Goal: Transaction & Acquisition: Book appointment/travel/reservation

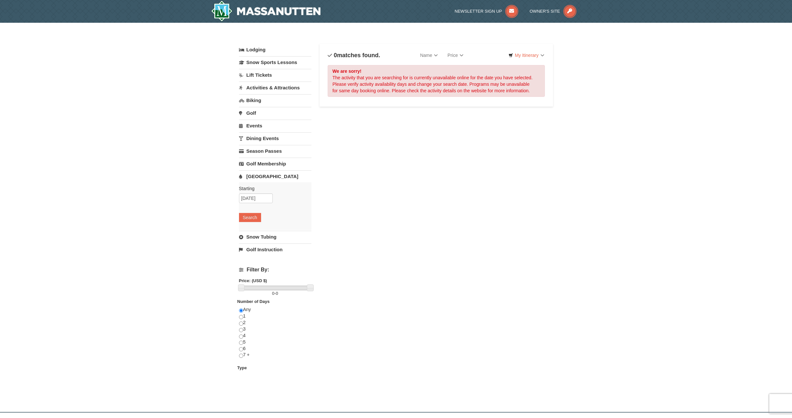
click at [257, 175] on link "[GEOGRAPHIC_DATA]" at bounding box center [275, 176] width 72 height 12
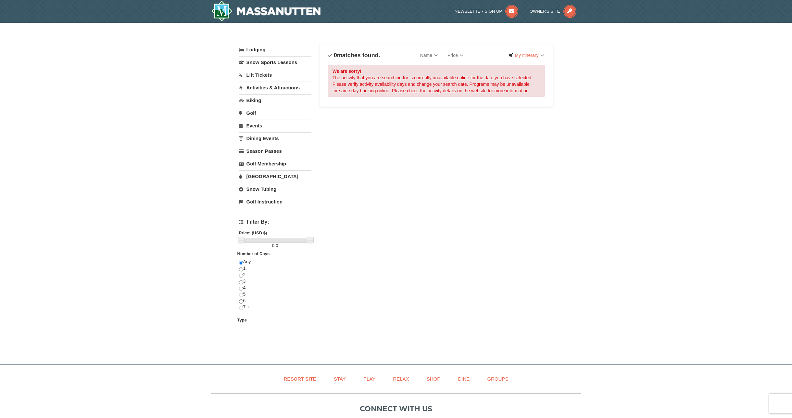
click at [257, 175] on link "[GEOGRAPHIC_DATA]" at bounding box center [275, 176] width 72 height 12
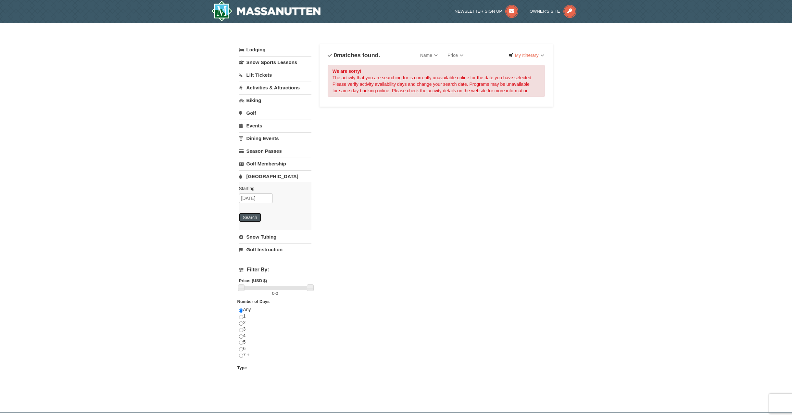
click at [250, 220] on button "Search" at bounding box center [250, 217] width 22 height 9
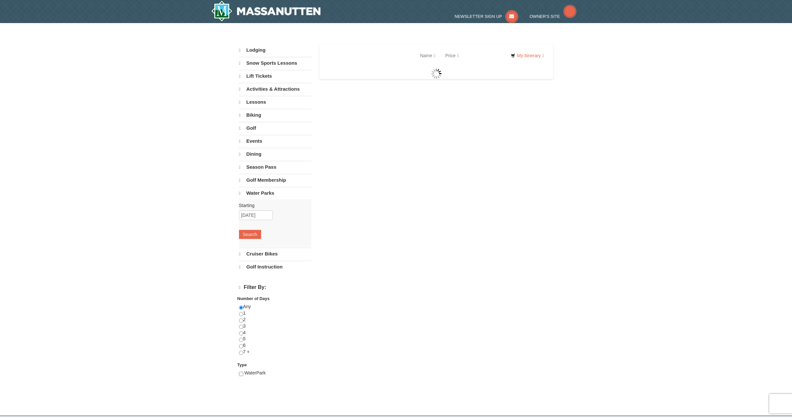
select select "10"
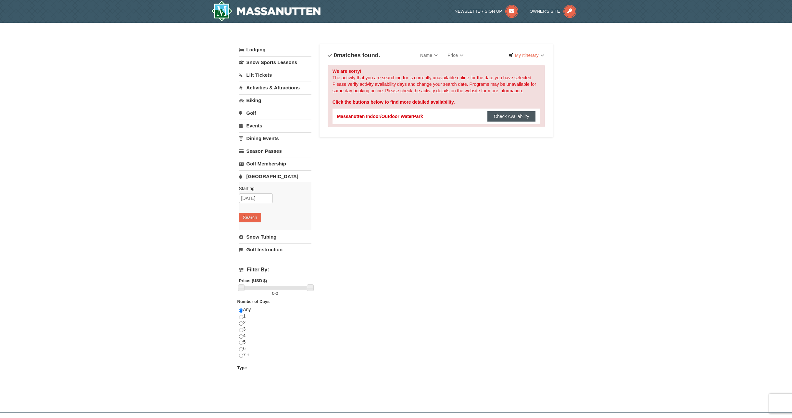
click at [518, 117] on button "Check Availability" at bounding box center [512, 116] width 48 height 10
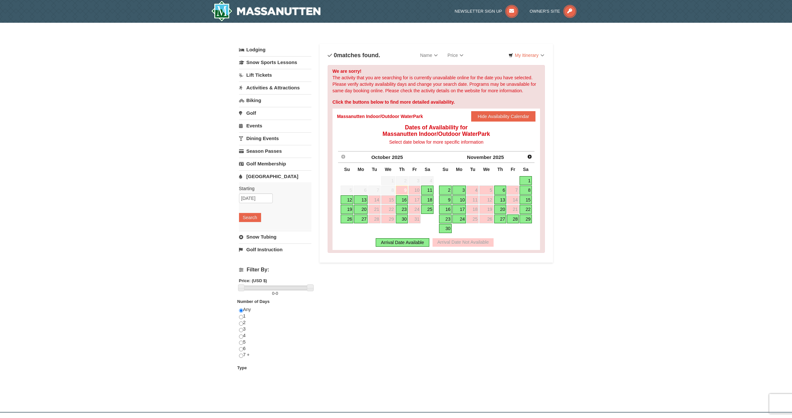
click at [428, 199] on link "18" at bounding box center [427, 199] width 12 height 9
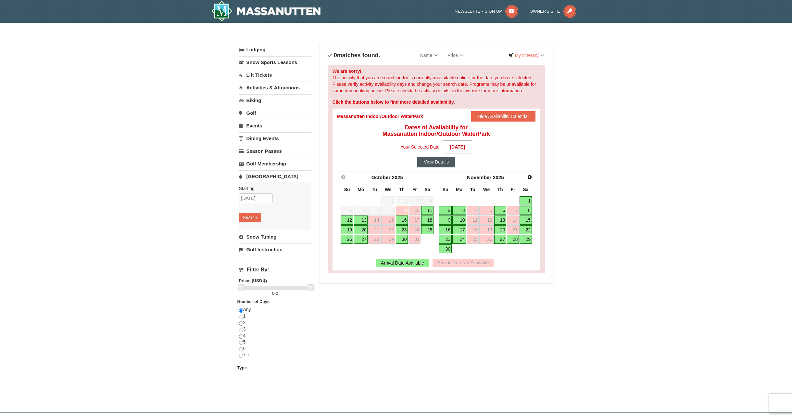
click at [441, 162] on button "View Details" at bounding box center [436, 162] width 38 height 10
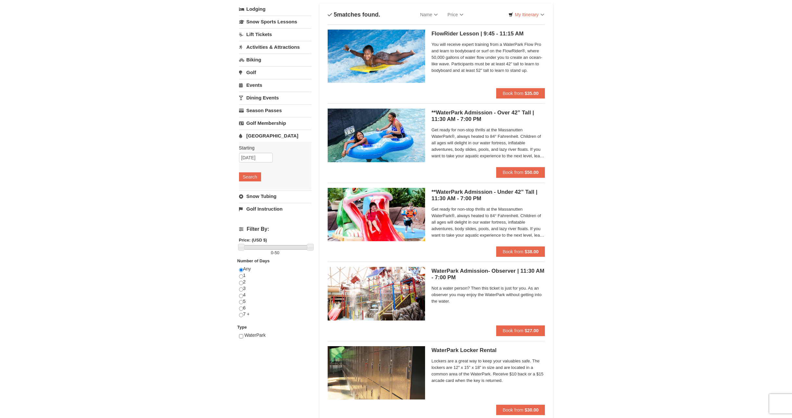
scroll to position [38, 0]
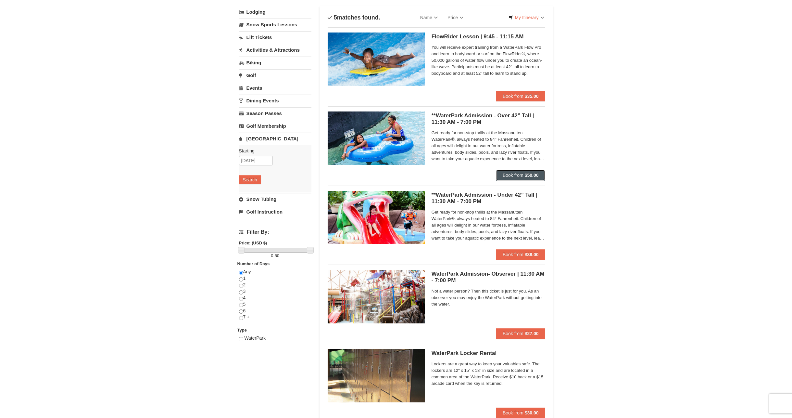
click at [519, 178] on span "Book from" at bounding box center [513, 174] width 21 height 5
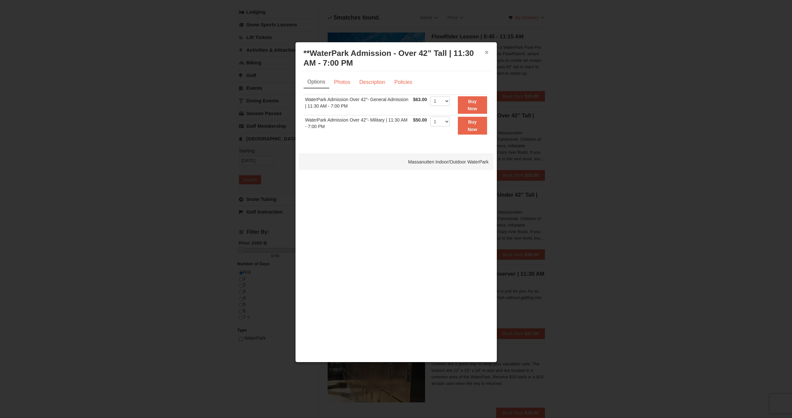
click at [487, 56] on button "×" at bounding box center [487, 52] width 4 height 6
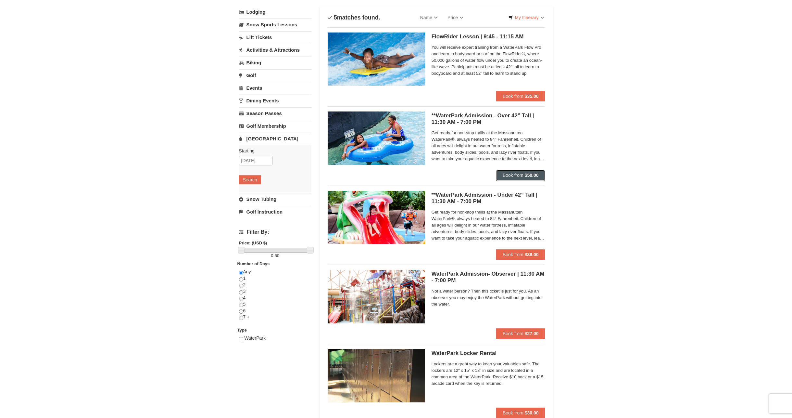
click at [507, 176] on span "Book from" at bounding box center [513, 174] width 21 height 5
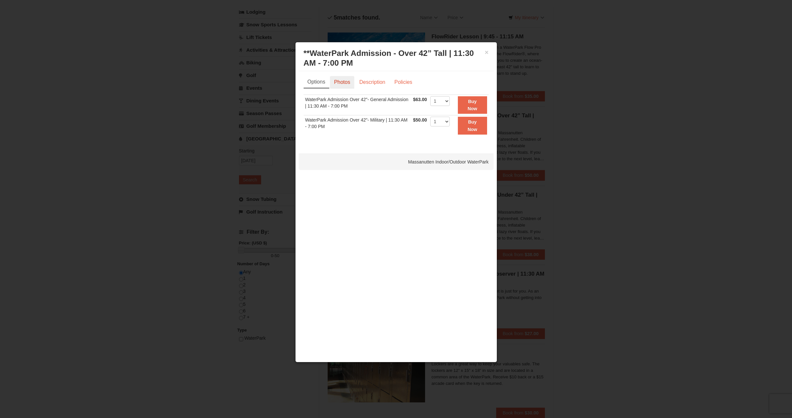
click at [339, 85] on link "Photos" at bounding box center [342, 82] width 25 height 12
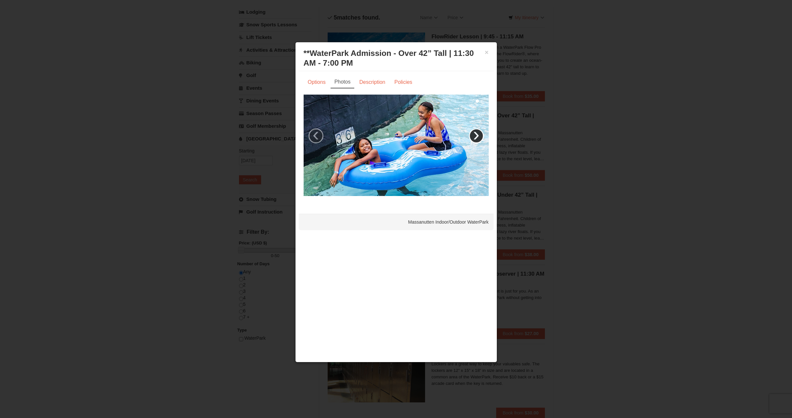
click at [478, 139] on link "›" at bounding box center [476, 135] width 15 height 15
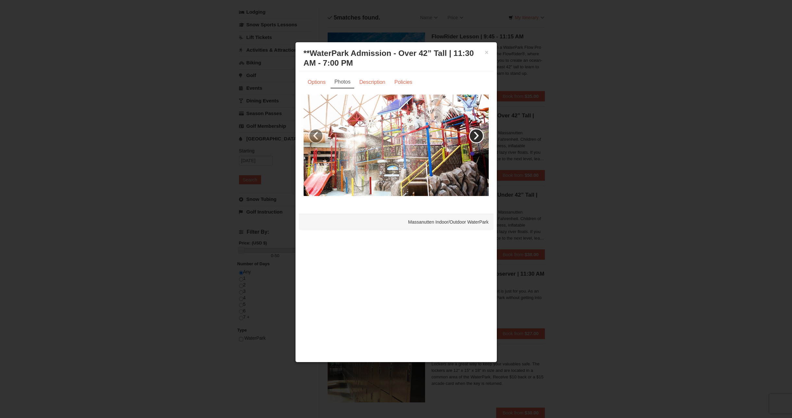
click at [478, 139] on link "›" at bounding box center [476, 135] width 15 height 15
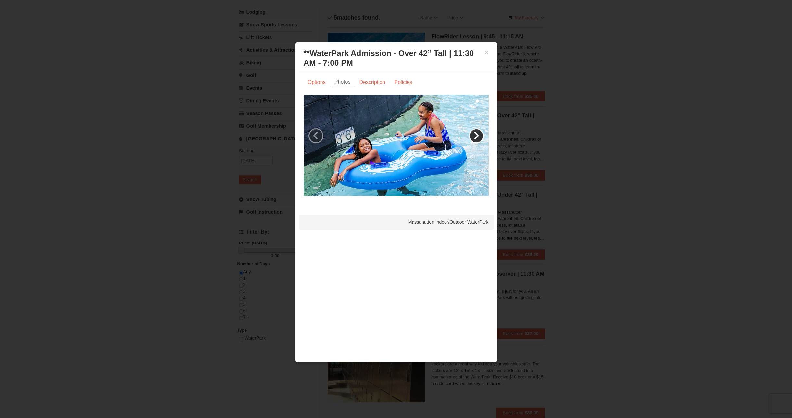
click at [478, 139] on link "›" at bounding box center [476, 135] width 15 height 15
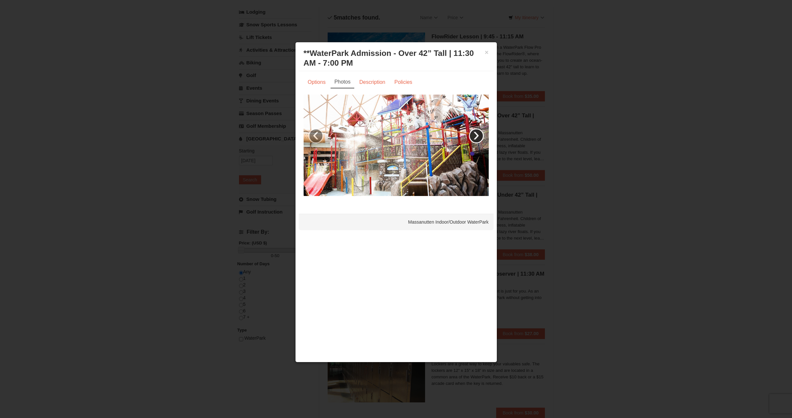
click at [478, 139] on link "›" at bounding box center [476, 135] width 15 height 15
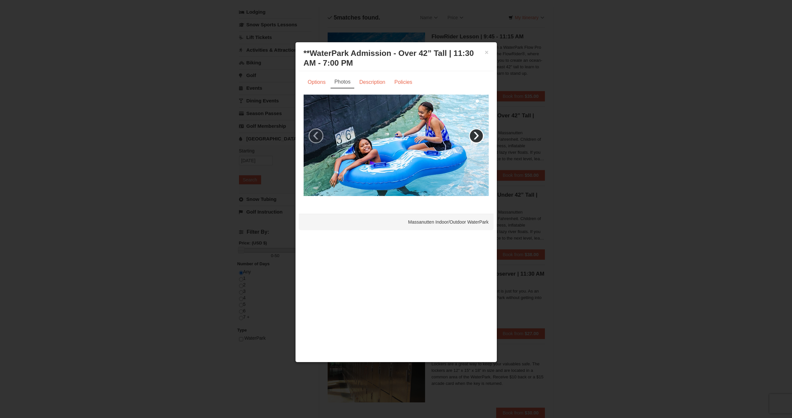
click at [478, 139] on link "›" at bounding box center [476, 135] width 15 height 15
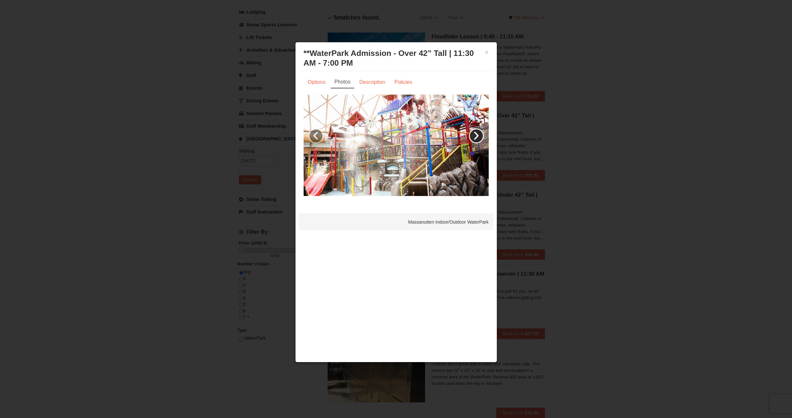
click at [478, 139] on link "›" at bounding box center [476, 135] width 15 height 15
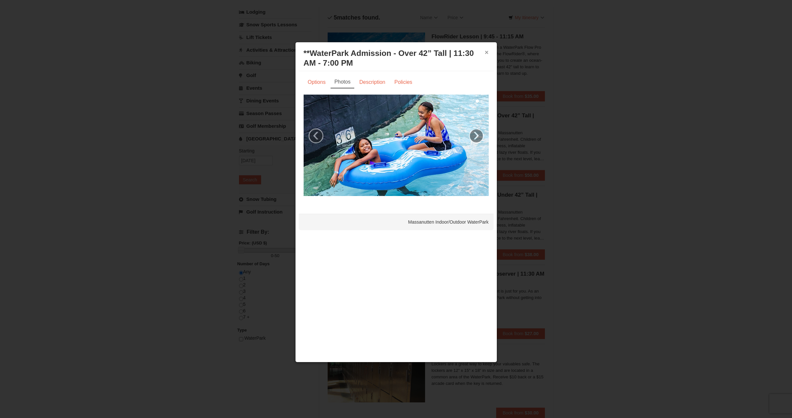
click at [488, 54] on button "×" at bounding box center [487, 52] width 4 height 6
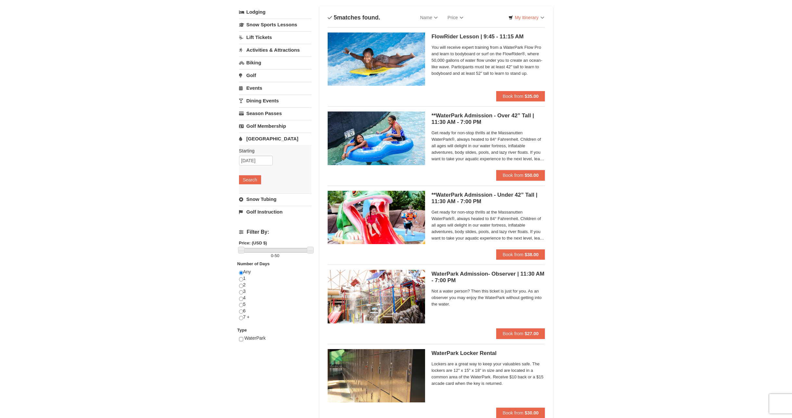
scroll to position [0, 0]
